Goal: Information Seeking & Learning: Check status

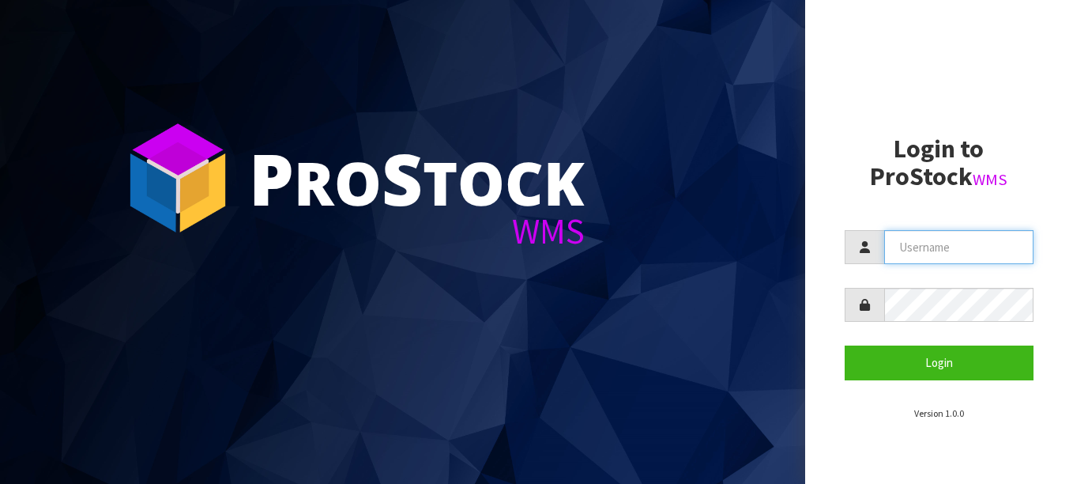
click at [914, 244] on input "text" at bounding box center [959, 247] width 150 height 34
paste input "TABLETENNIS"
type input "TABLETENNIS"
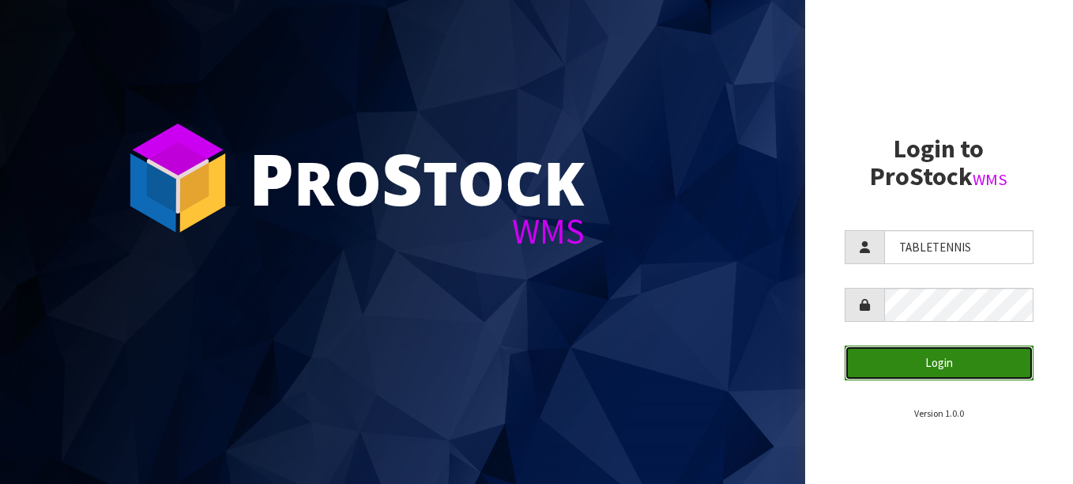
click at [947, 352] on button "Login" at bounding box center [940, 362] width 190 height 34
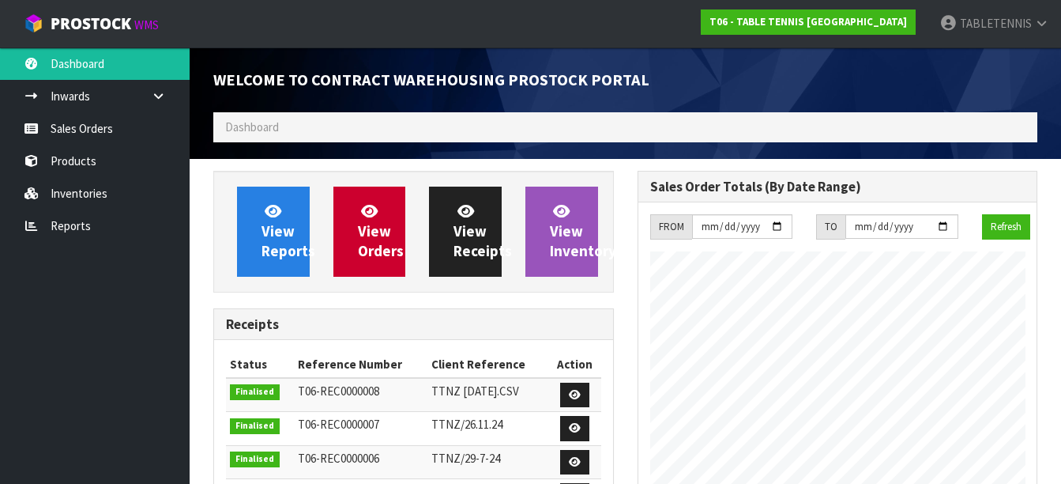
scroll to position [646, 424]
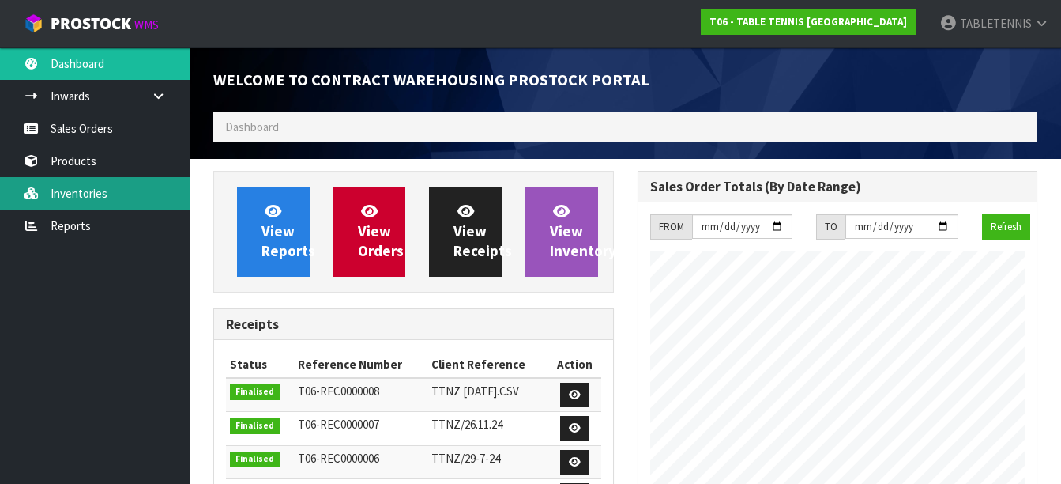
click at [115, 192] on link "Inventories" at bounding box center [95, 193] width 190 height 32
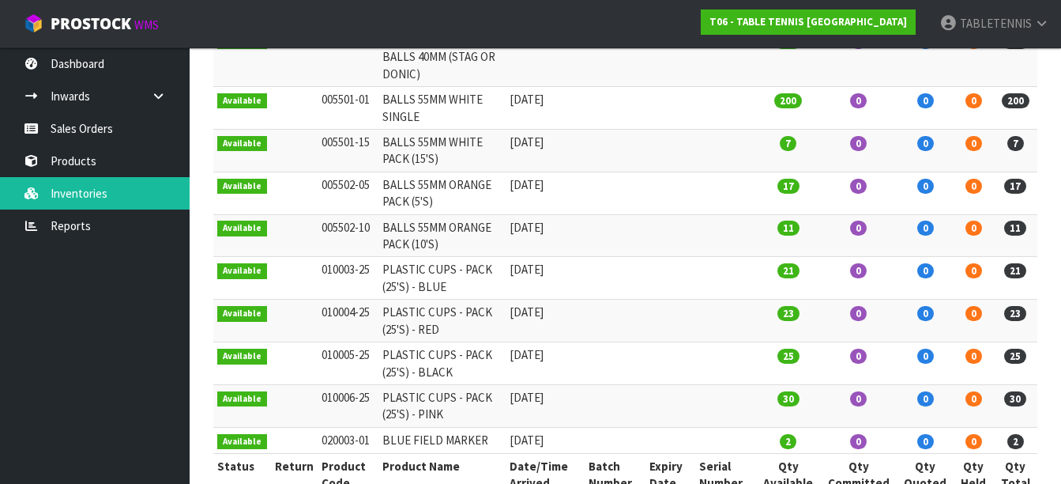
scroll to position [247, 0]
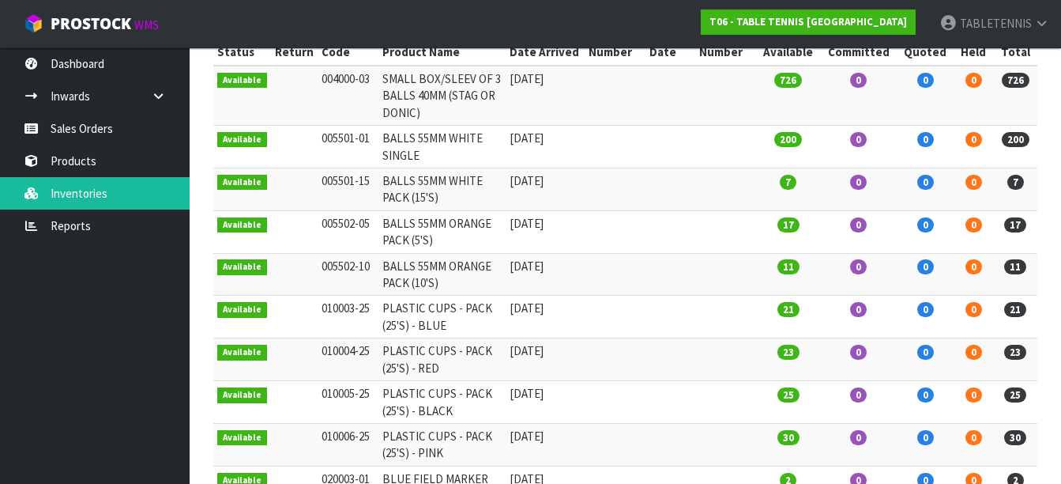
click at [446, 134] on td "BALLS 55MM WHITE SINGLE" at bounding box center [442, 147] width 128 height 43
click at [564, 150] on td "[DATE]" at bounding box center [545, 147] width 79 height 43
click at [820, 150] on td "200" at bounding box center [788, 147] width 64 height 43
click at [918, 142] on td "0" at bounding box center [925, 147] width 57 height 43
click at [1022, 142] on span "200" at bounding box center [1016, 139] width 28 height 15
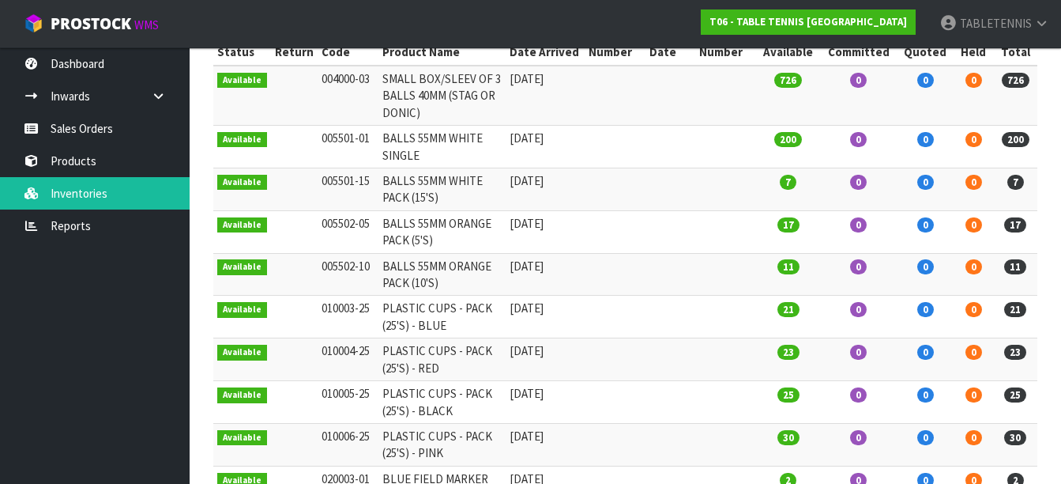
click at [800, 139] on span "200" at bounding box center [788, 139] width 28 height 15
click at [424, 126] on td "BALLS 55MM WHITE SINGLE" at bounding box center [442, 147] width 128 height 43
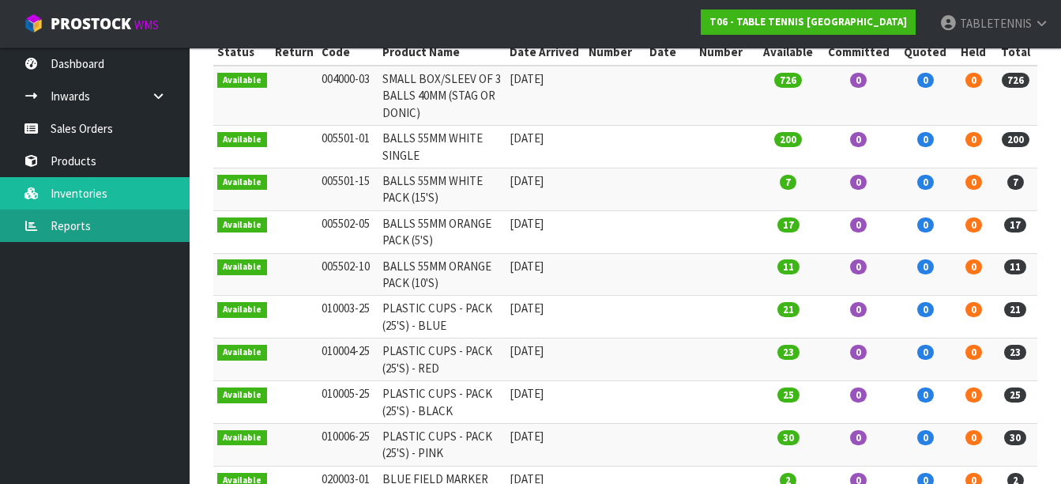
click at [59, 223] on link "Reports" at bounding box center [95, 225] width 190 height 32
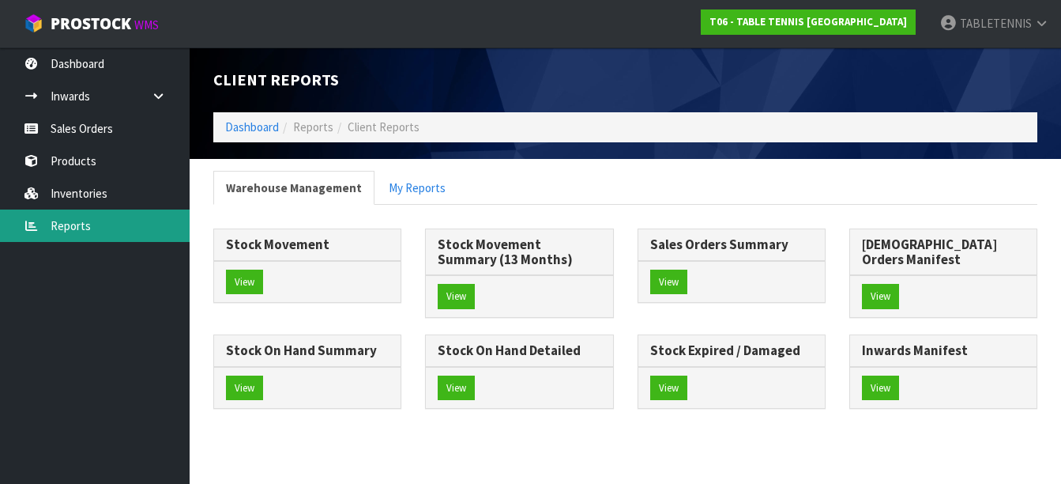
scroll to position [30, 0]
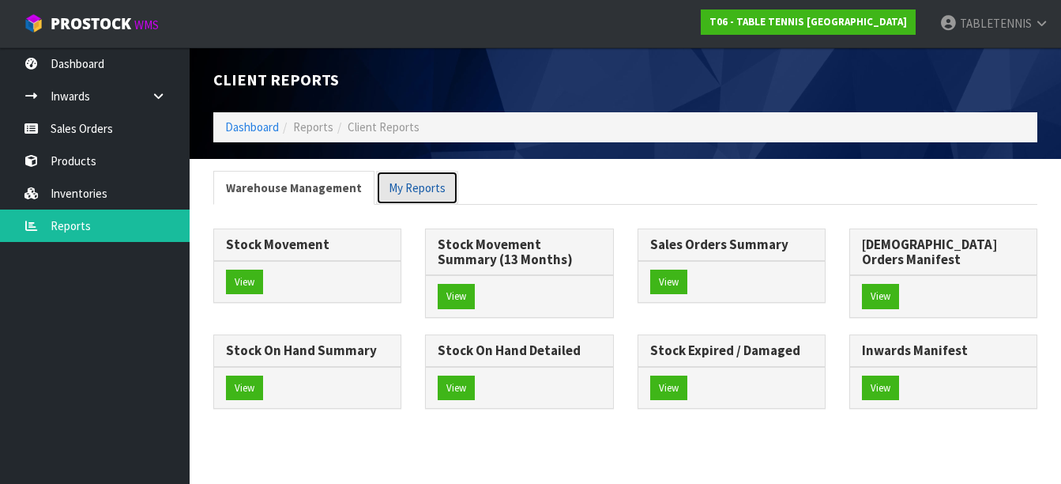
click at [404, 171] on link "My Reports" at bounding box center [417, 188] width 82 height 34
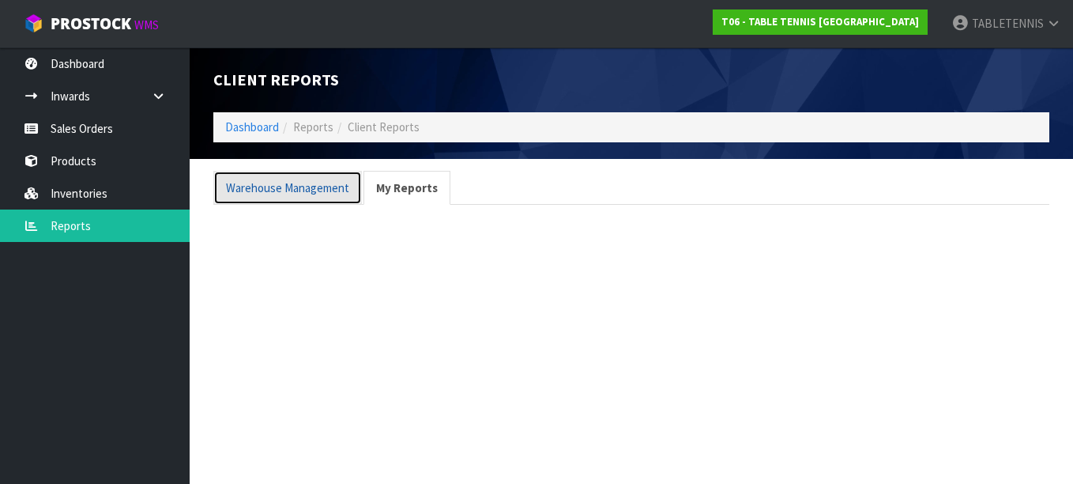
click at [296, 180] on link "Warehouse Management" at bounding box center [287, 188] width 149 height 34
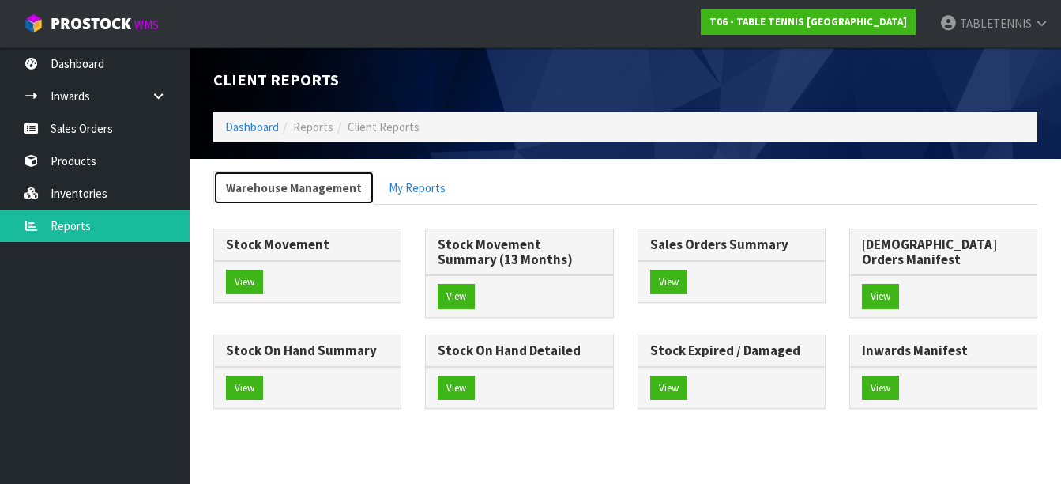
scroll to position [30, 0]
click at [475, 375] on button "View" at bounding box center [456, 387] width 37 height 25
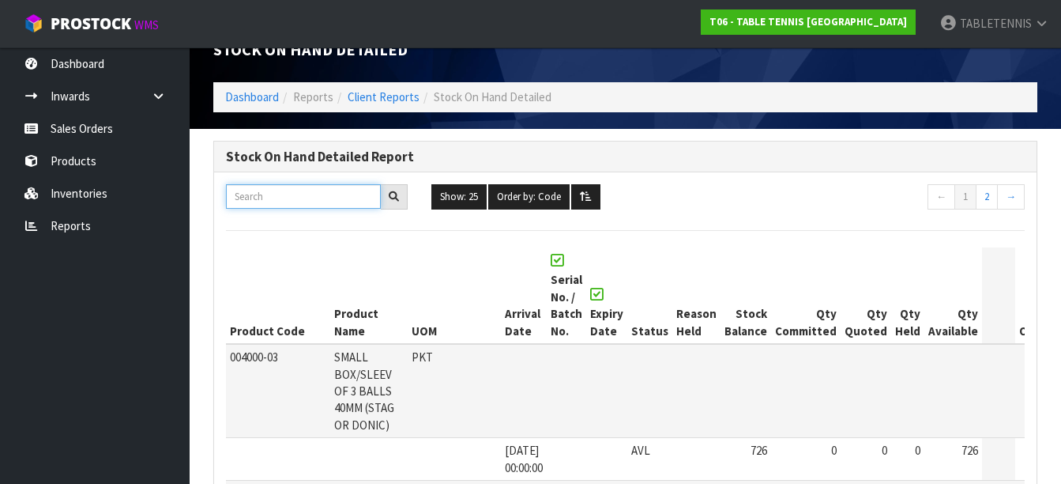
click at [259, 192] on input "text" at bounding box center [303, 196] width 155 height 24
paste input "BALLS 55MM WHITE SINGLE"
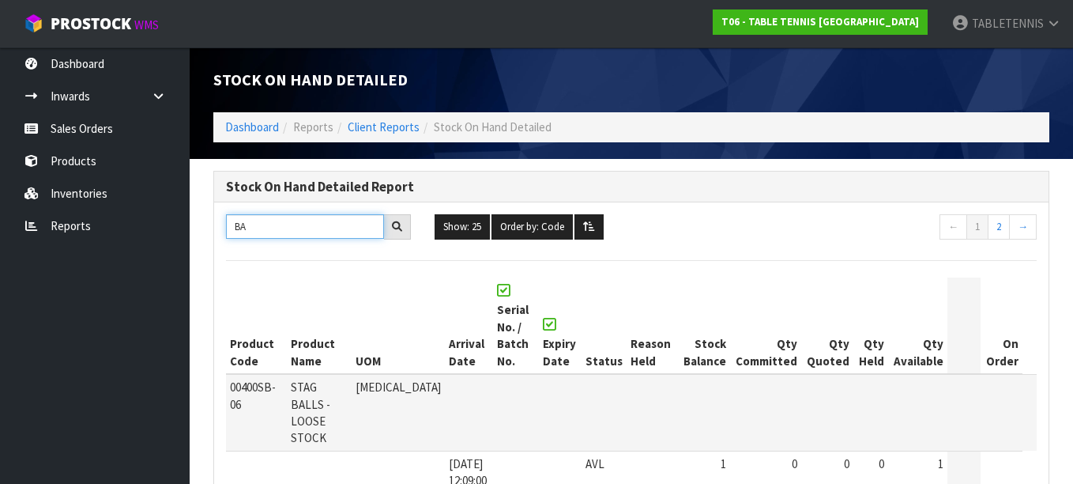
type input "B"
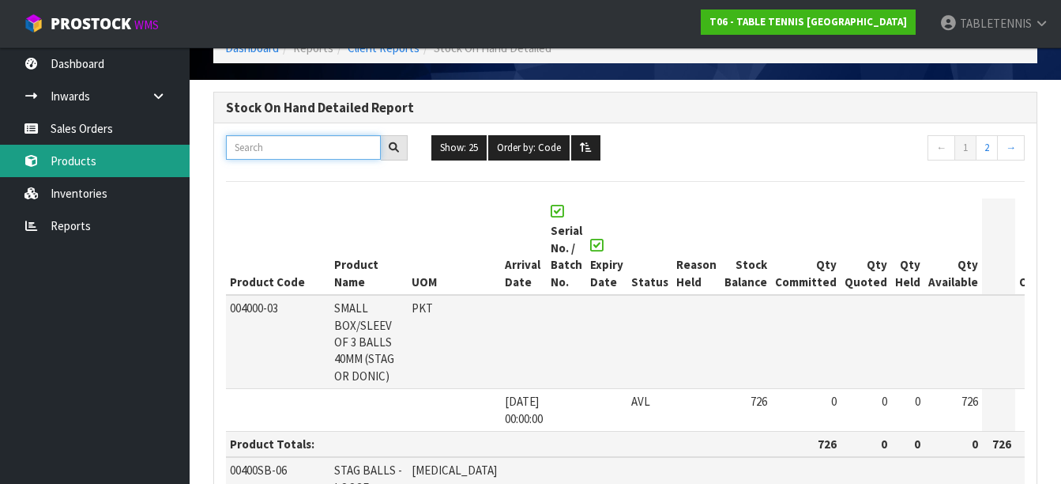
scroll to position [79, 0]
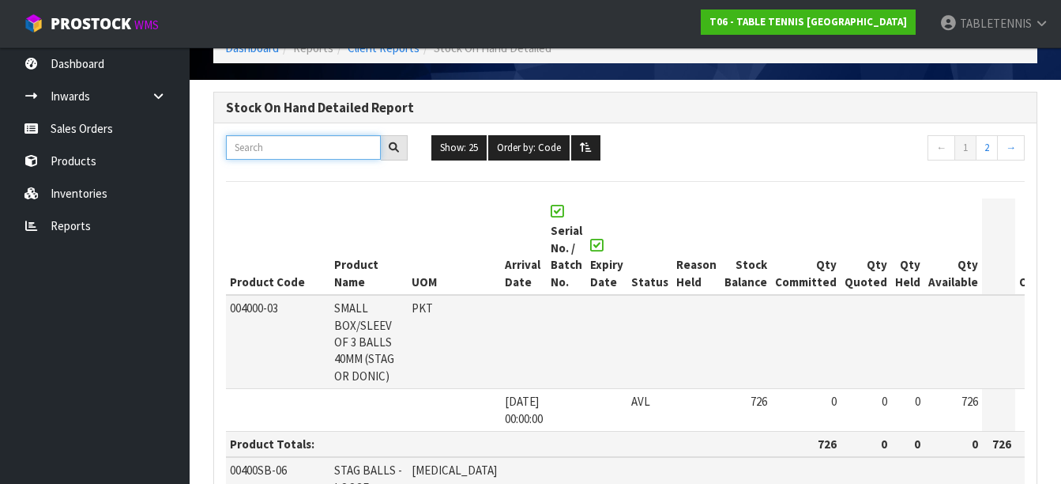
scroll to position [30, 0]
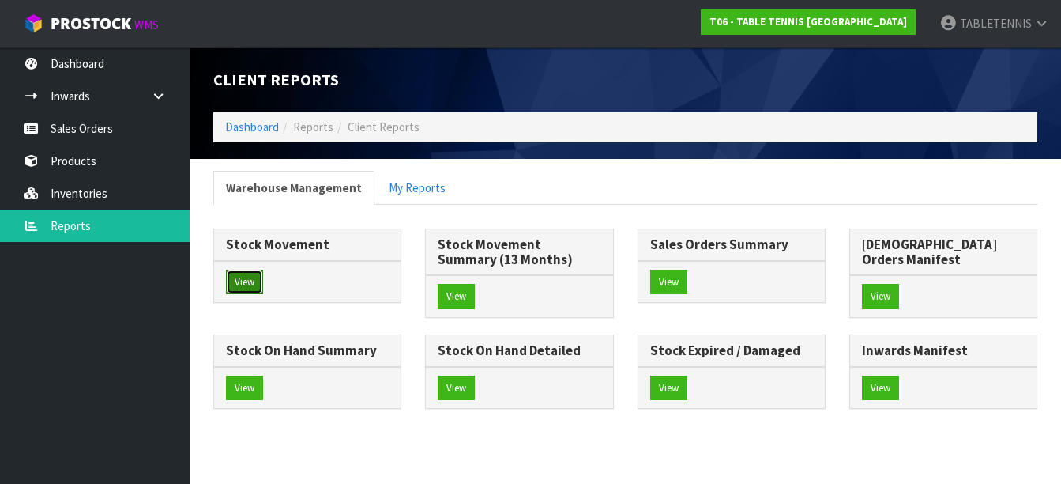
click at [239, 269] on button "View" at bounding box center [244, 281] width 37 height 25
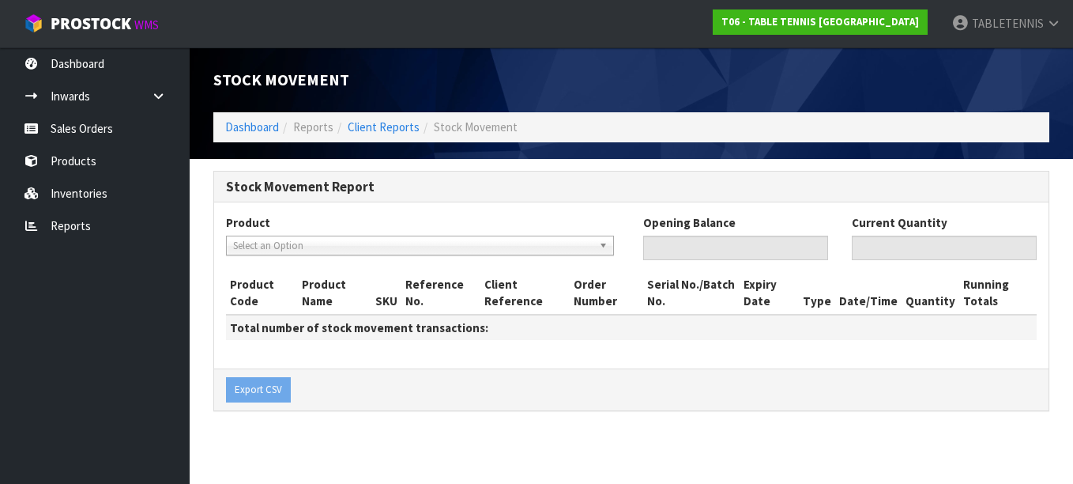
click at [352, 247] on span "Select an Option" at bounding box center [413, 245] width 360 height 19
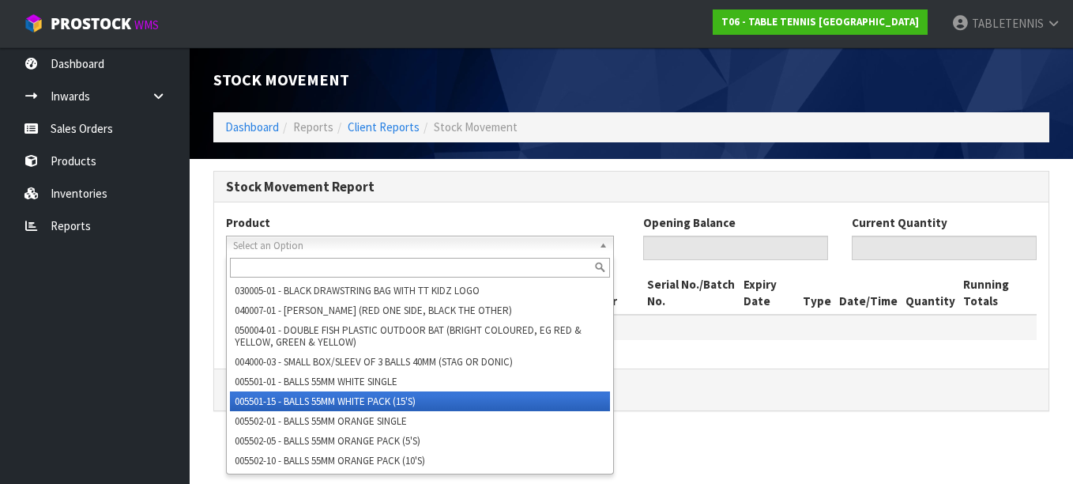
click at [362, 400] on li "005501-15 - BALLS 55MM WHITE PACK (15'S)" at bounding box center [420, 401] width 380 height 20
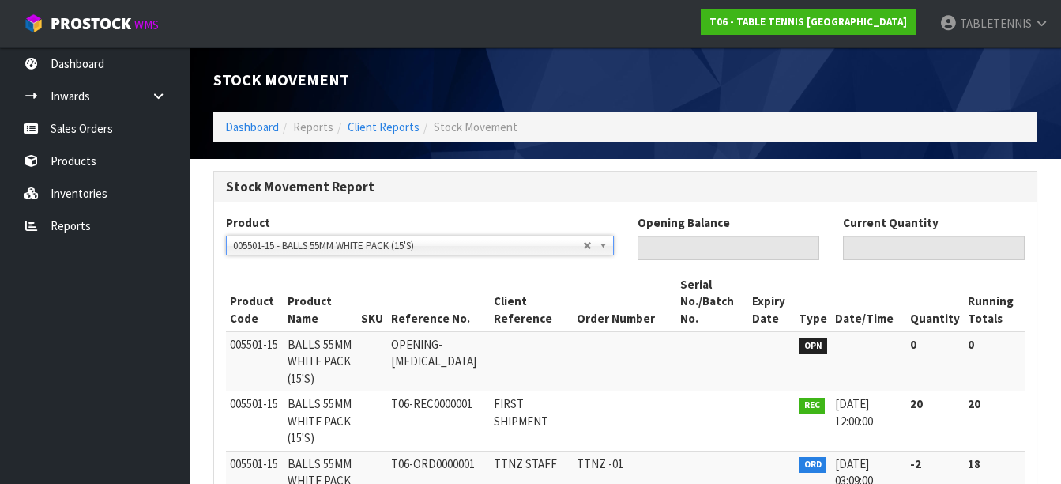
type input "0"
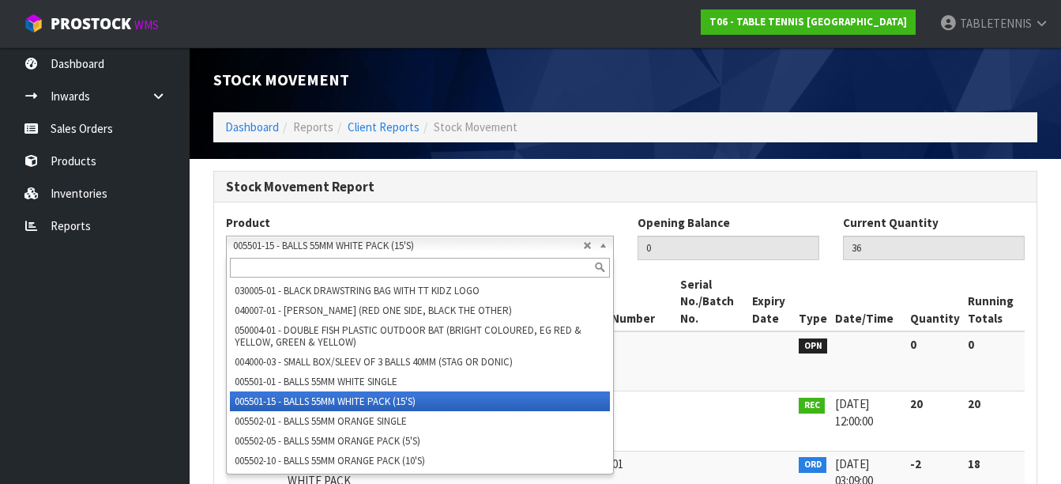
click at [354, 250] on span "005501-15 - BALLS 55MM WHITE PACK (15'S)" at bounding box center [408, 245] width 350 height 19
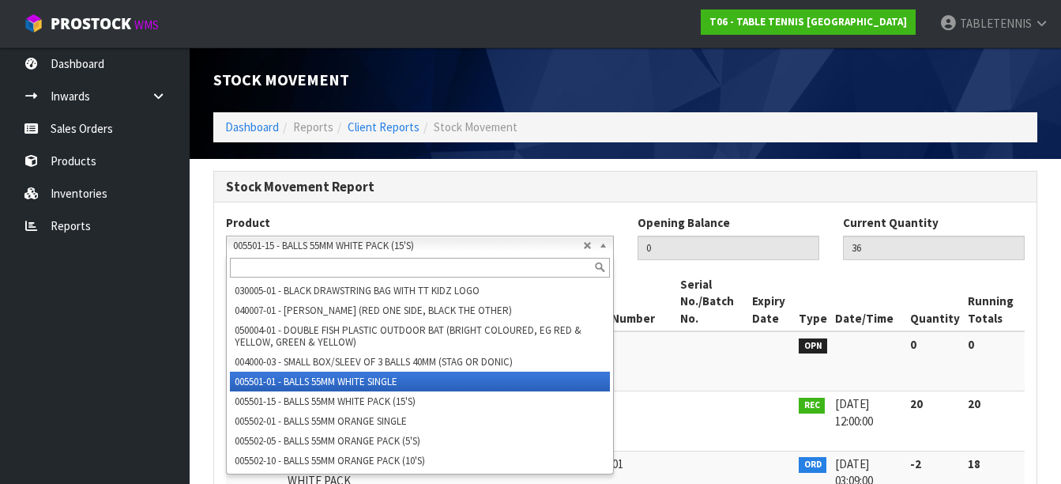
click at [354, 378] on li "005501-01 - BALLS 55MM WHITE SINGLE" at bounding box center [420, 381] width 380 height 20
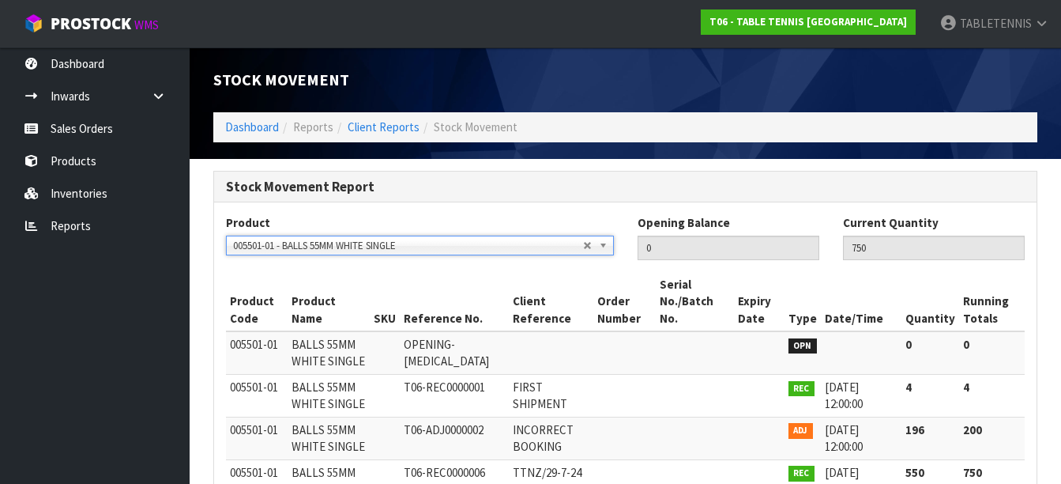
click at [412, 396] on td "T06-REC0000001" at bounding box center [454, 395] width 109 height 43
click at [548, 391] on td "FIRST SHIPMENT" at bounding box center [551, 395] width 85 height 43
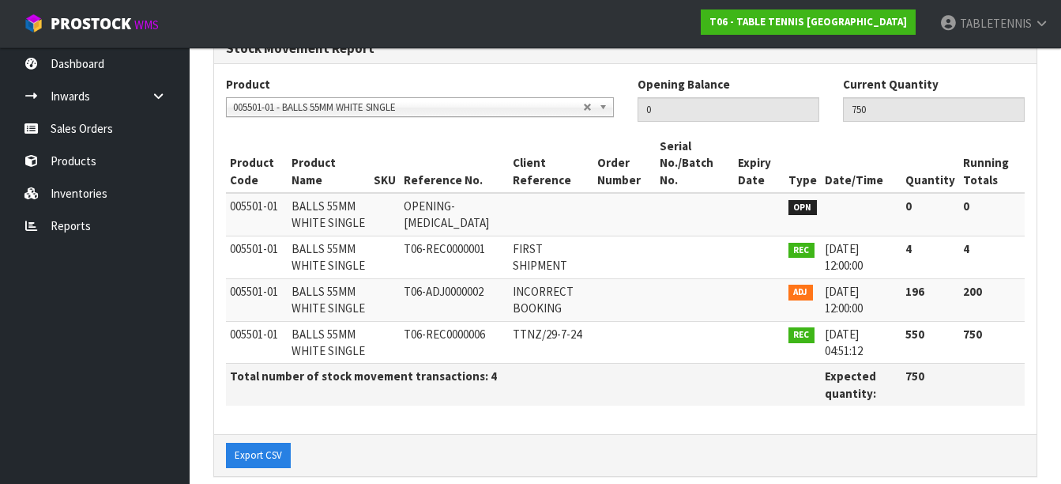
scroll to position [142, 0]
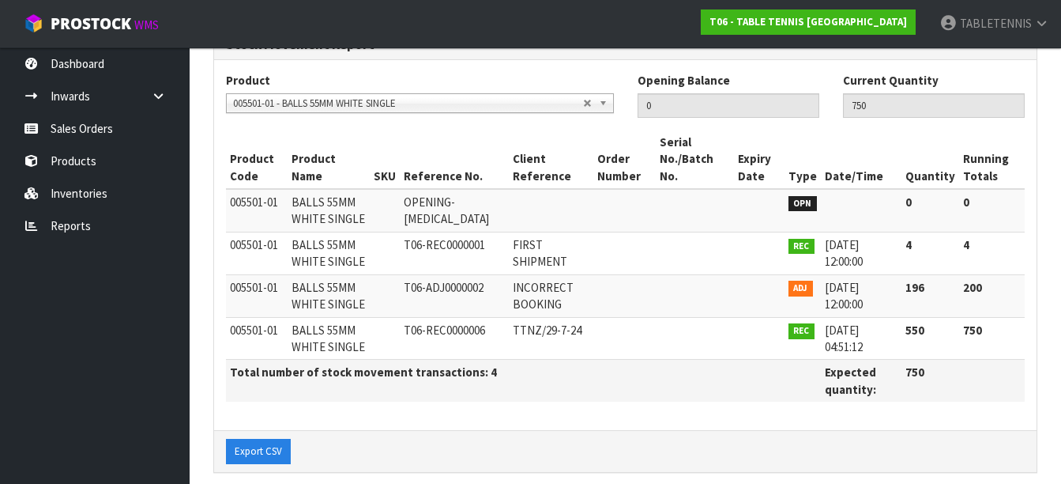
click at [382, 99] on span "005501-01 - BALLS 55MM WHITE SINGLE" at bounding box center [408, 103] width 350 height 19
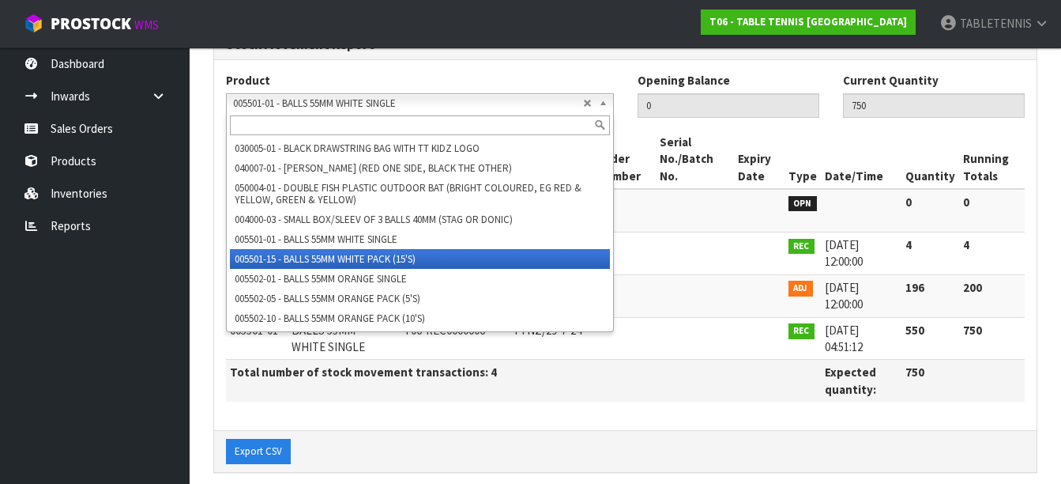
click at [367, 264] on li "005501-15 - BALLS 55MM WHITE PACK (15'S)" at bounding box center [420, 259] width 380 height 20
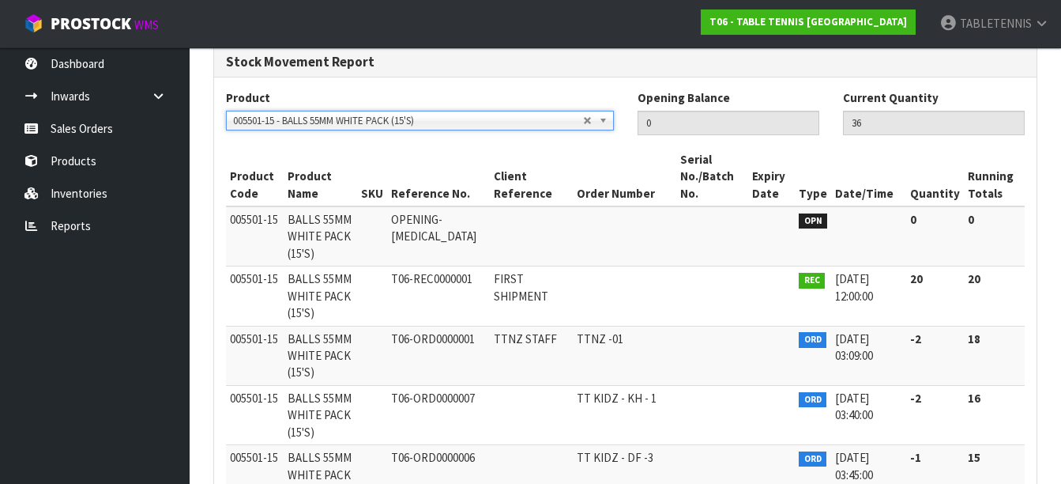
scroll to position [111, 0]
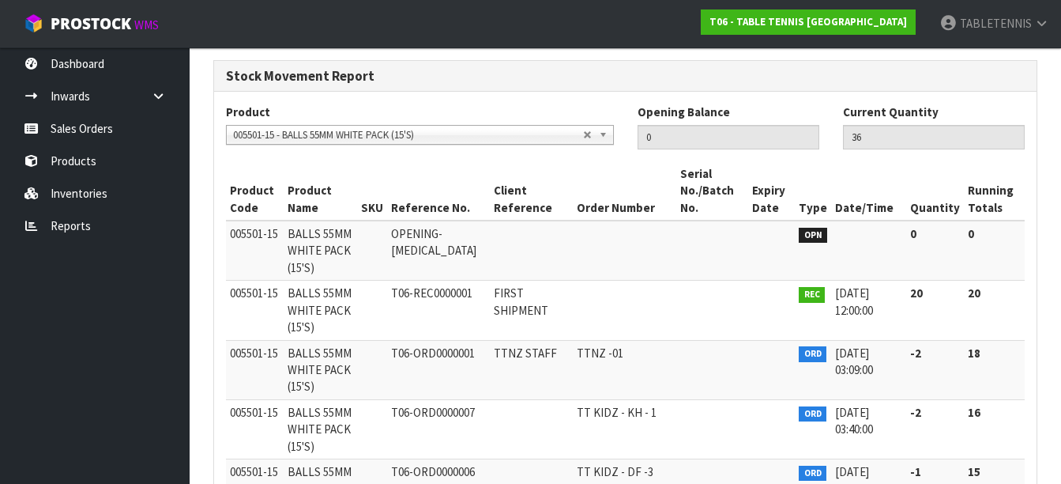
click at [409, 134] on span "005501-15 - BALLS 55MM WHITE PACK (15'S)" at bounding box center [408, 135] width 350 height 19
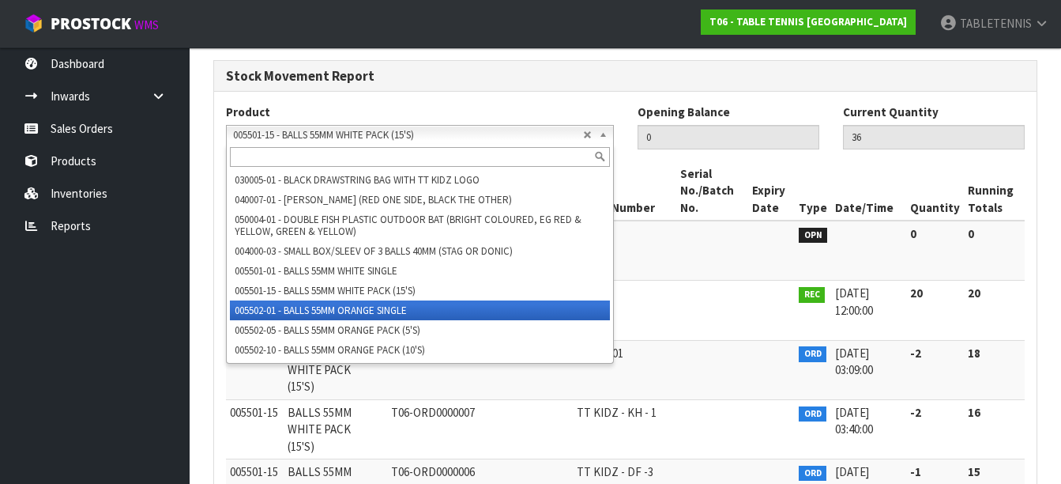
click at [396, 305] on li "005502-01 - BALLS 55MM ORANGE SINGLE" at bounding box center [420, 310] width 380 height 20
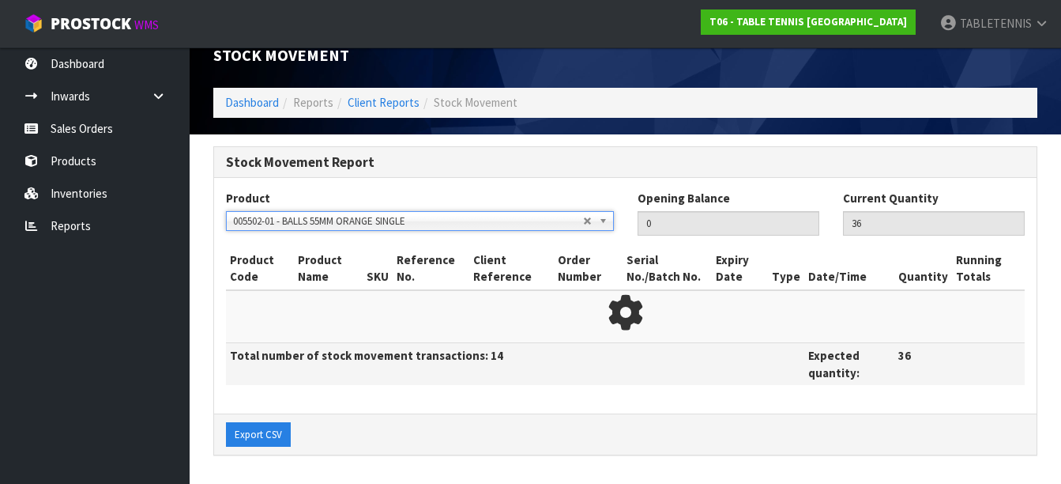
scroll to position [24, 0]
type input "558"
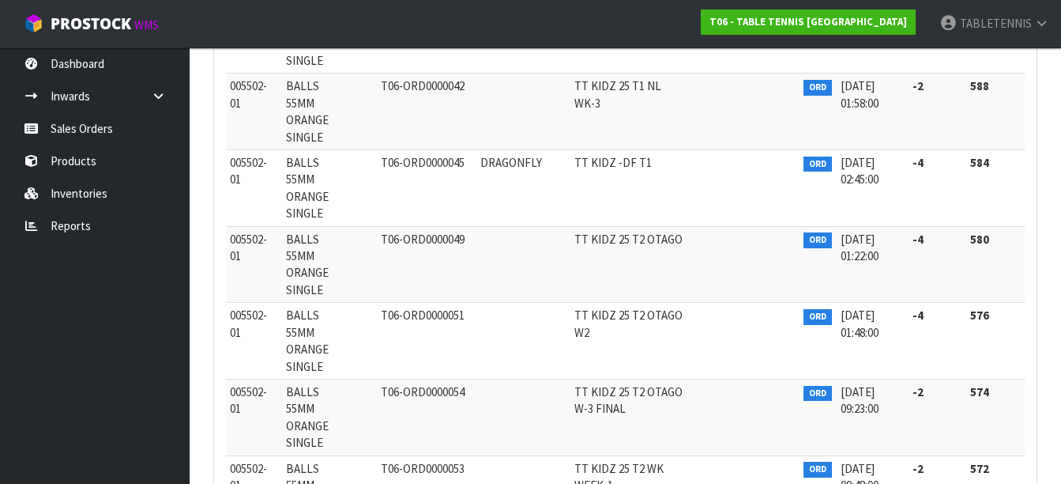
scroll to position [2369, 0]
